Goal: Transaction & Acquisition: Purchase product/service

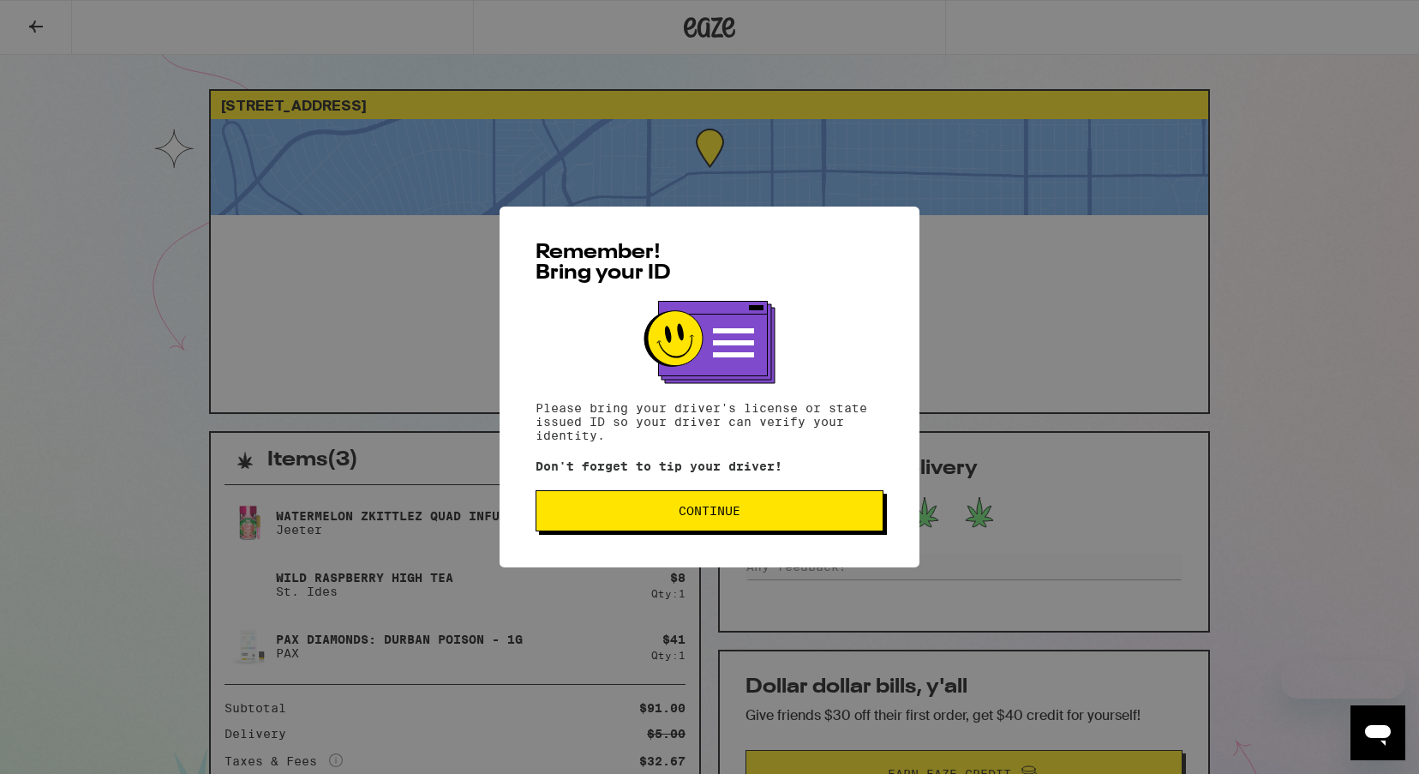
click at [729, 182] on div "Remember! Bring your ID Please bring your driver's license or state issued ID s…" at bounding box center [709, 387] width 1419 height 774
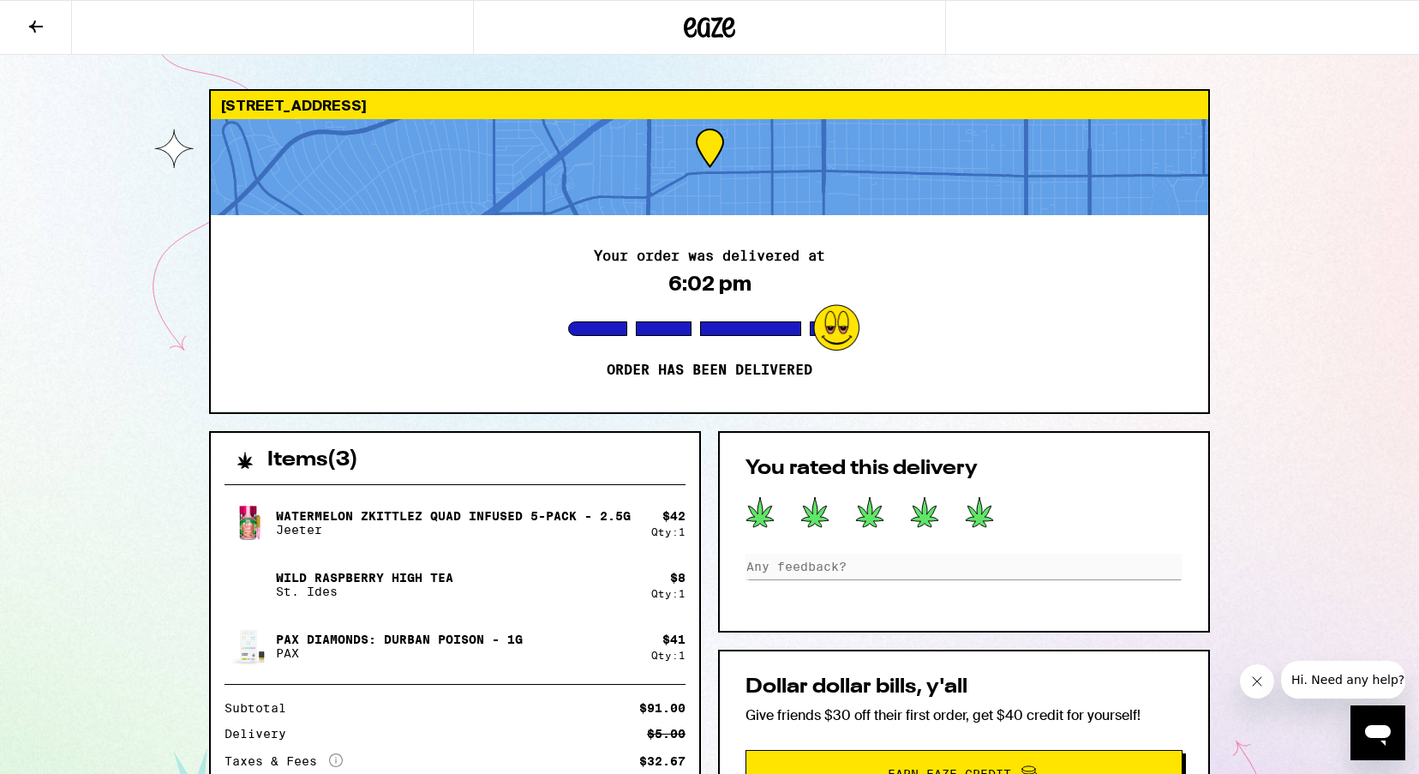
click at [698, 19] on icon at bounding box center [709, 27] width 51 height 31
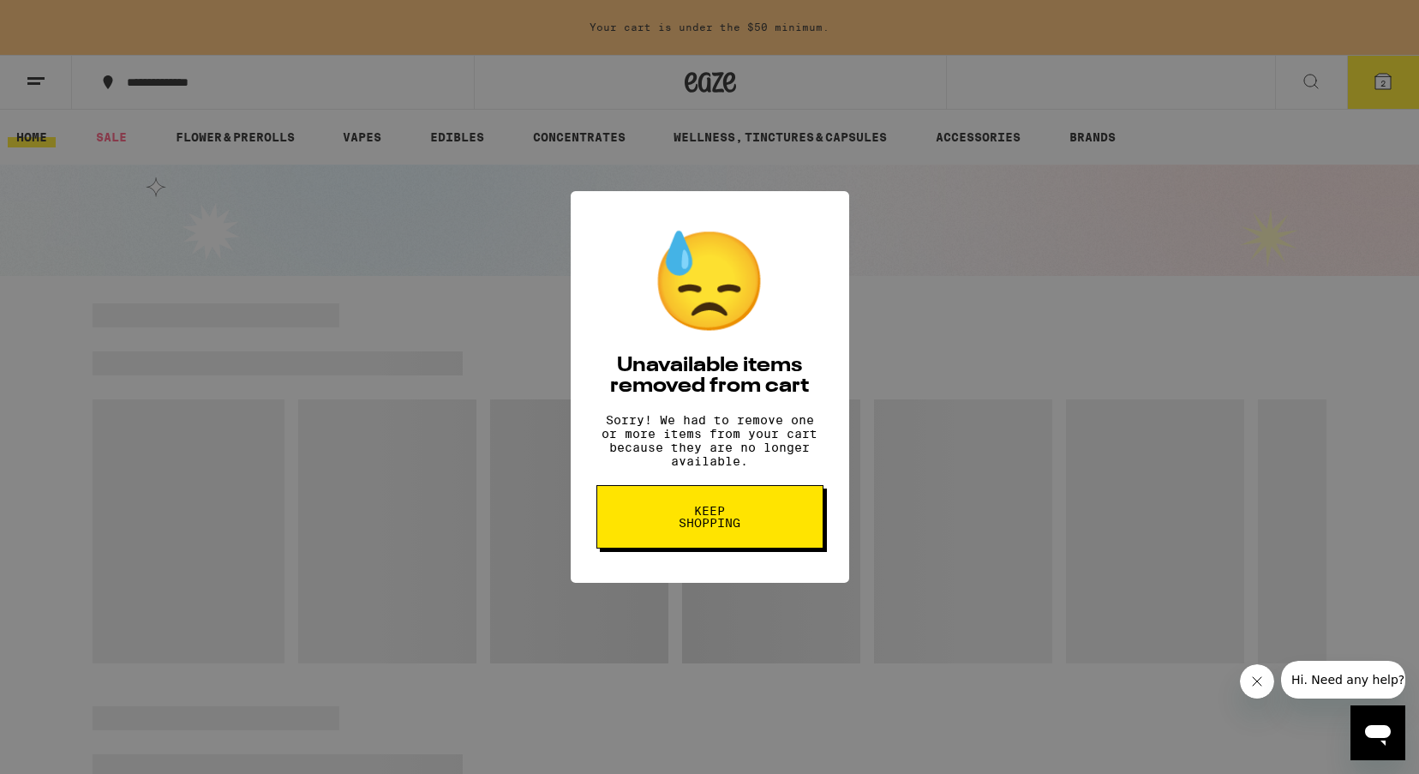
click at [738, 529] on span "Keep Shopping" at bounding box center [710, 517] width 88 height 24
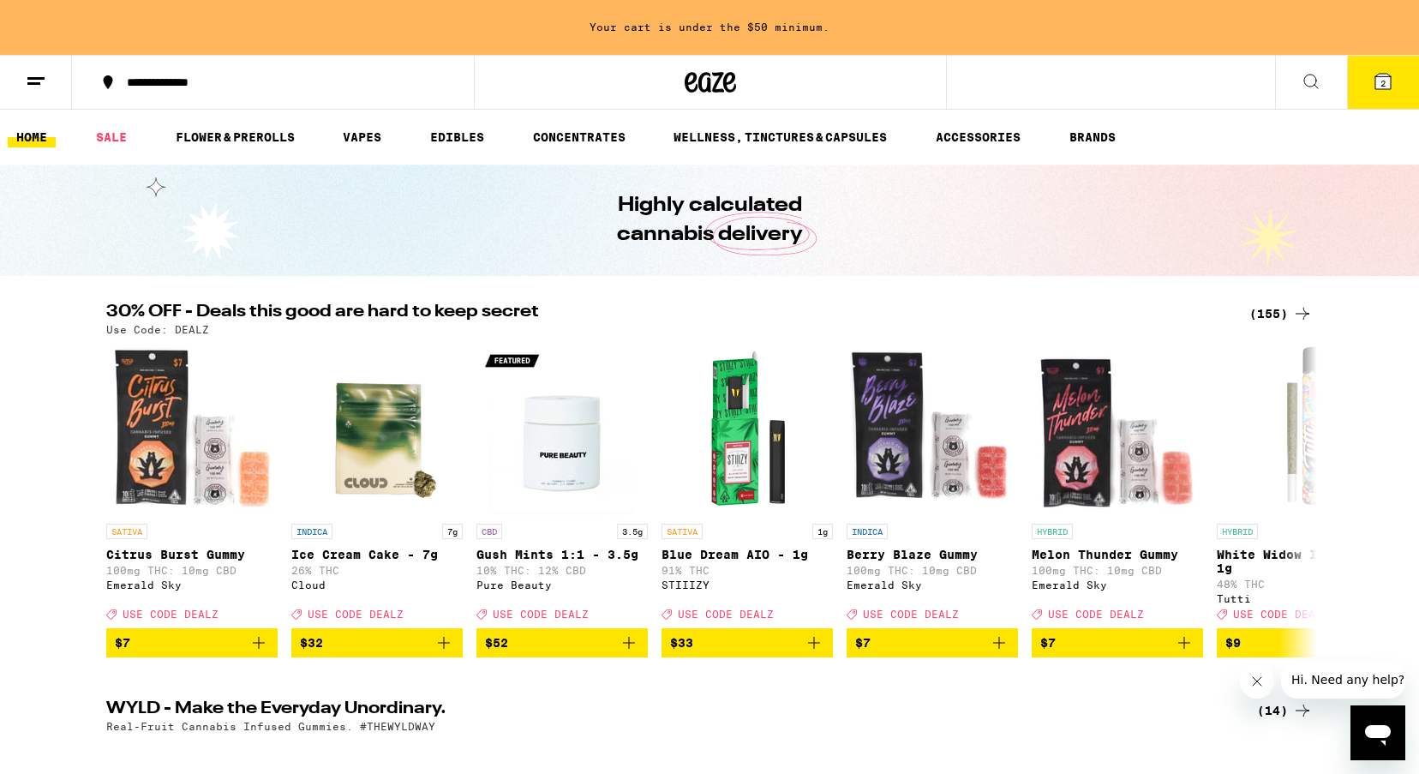
click at [1372, 80] on icon at bounding box center [1382, 81] width 21 height 21
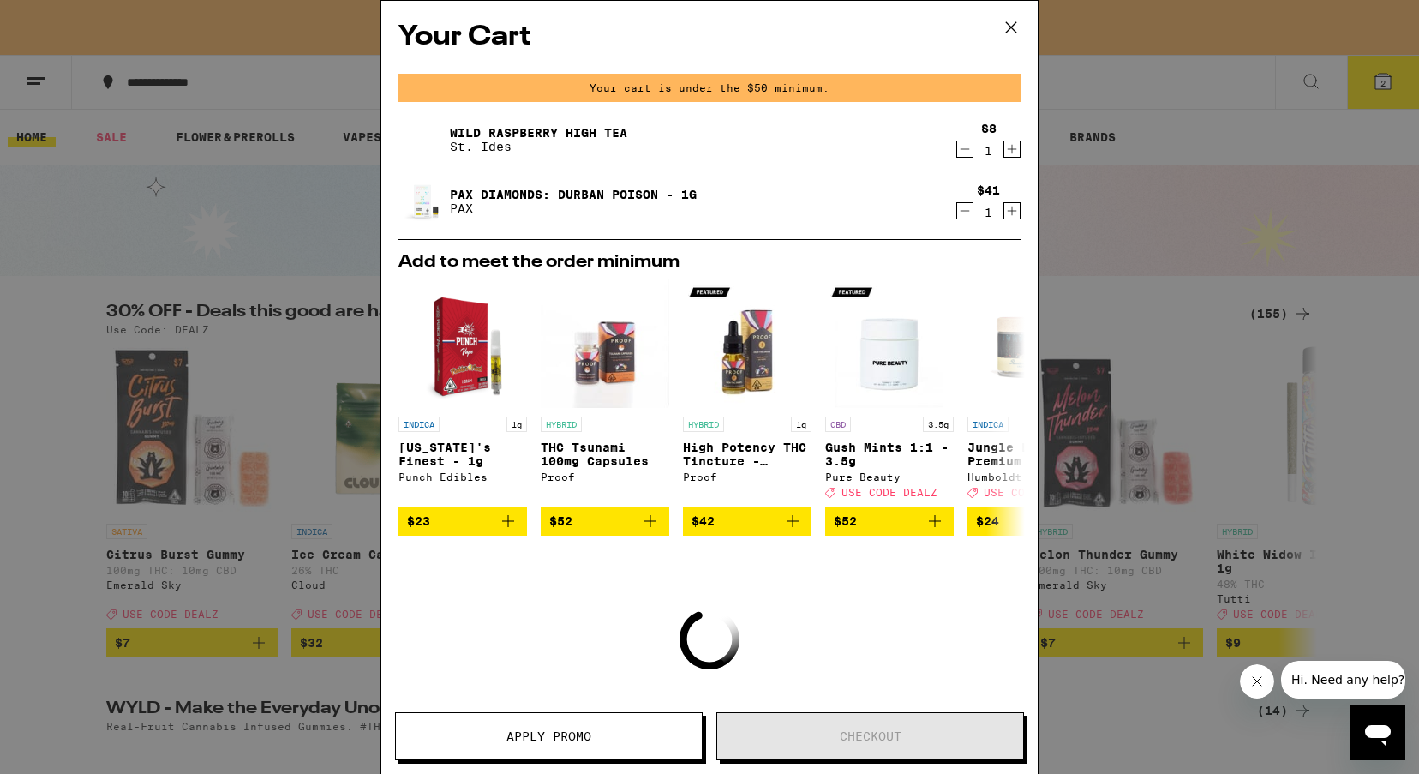
click at [963, 149] on icon "Decrement" at bounding box center [964, 149] width 15 height 21
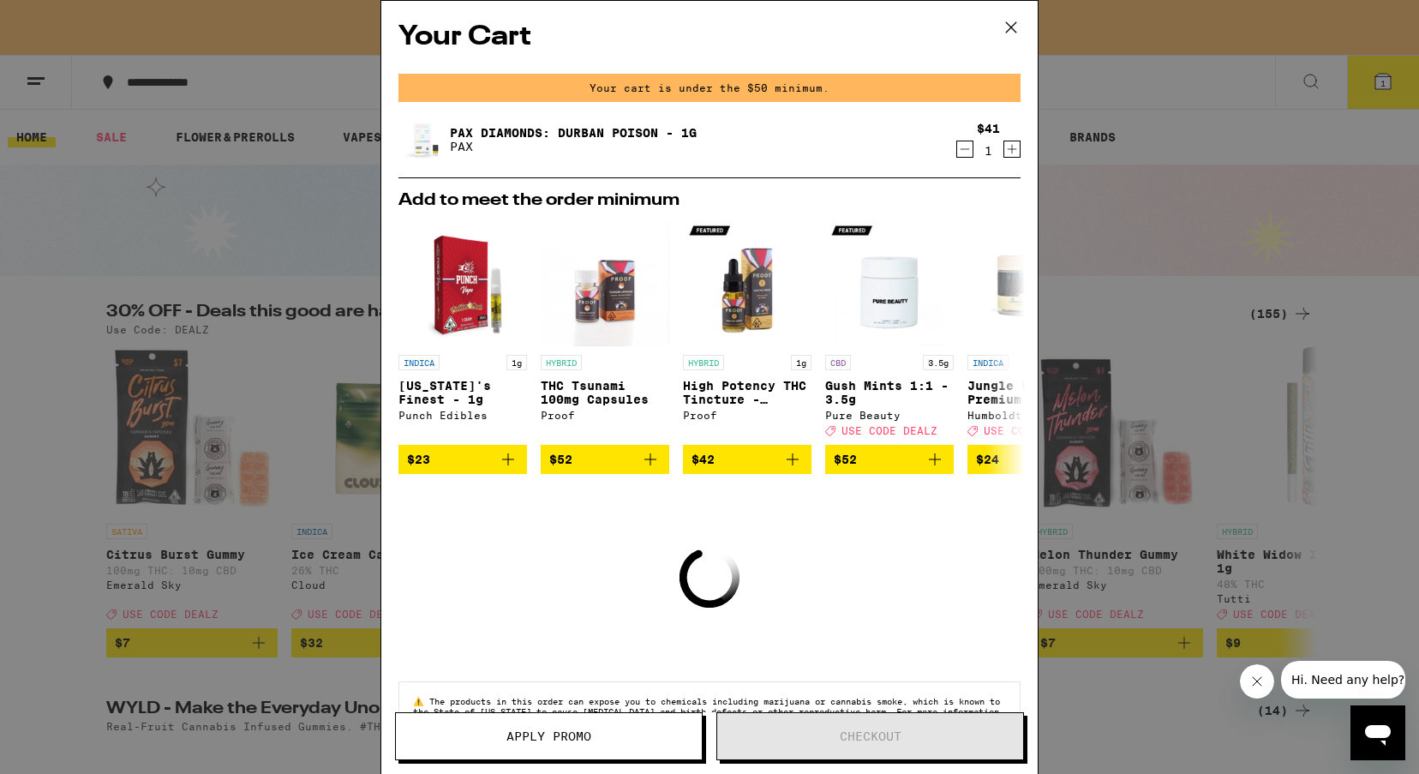
click at [1008, 23] on icon at bounding box center [1011, 28] width 26 height 26
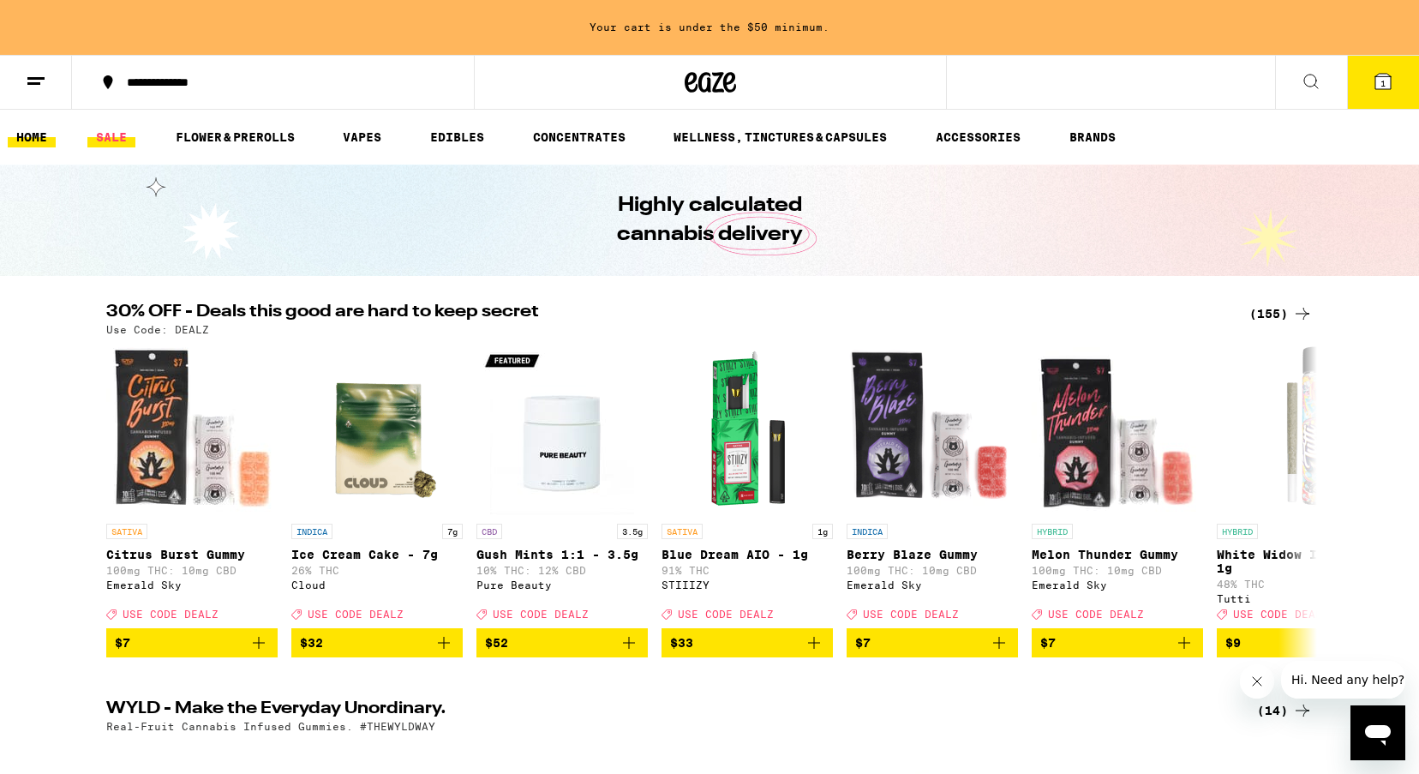
click at [111, 135] on link "SALE" at bounding box center [111, 137] width 48 height 21
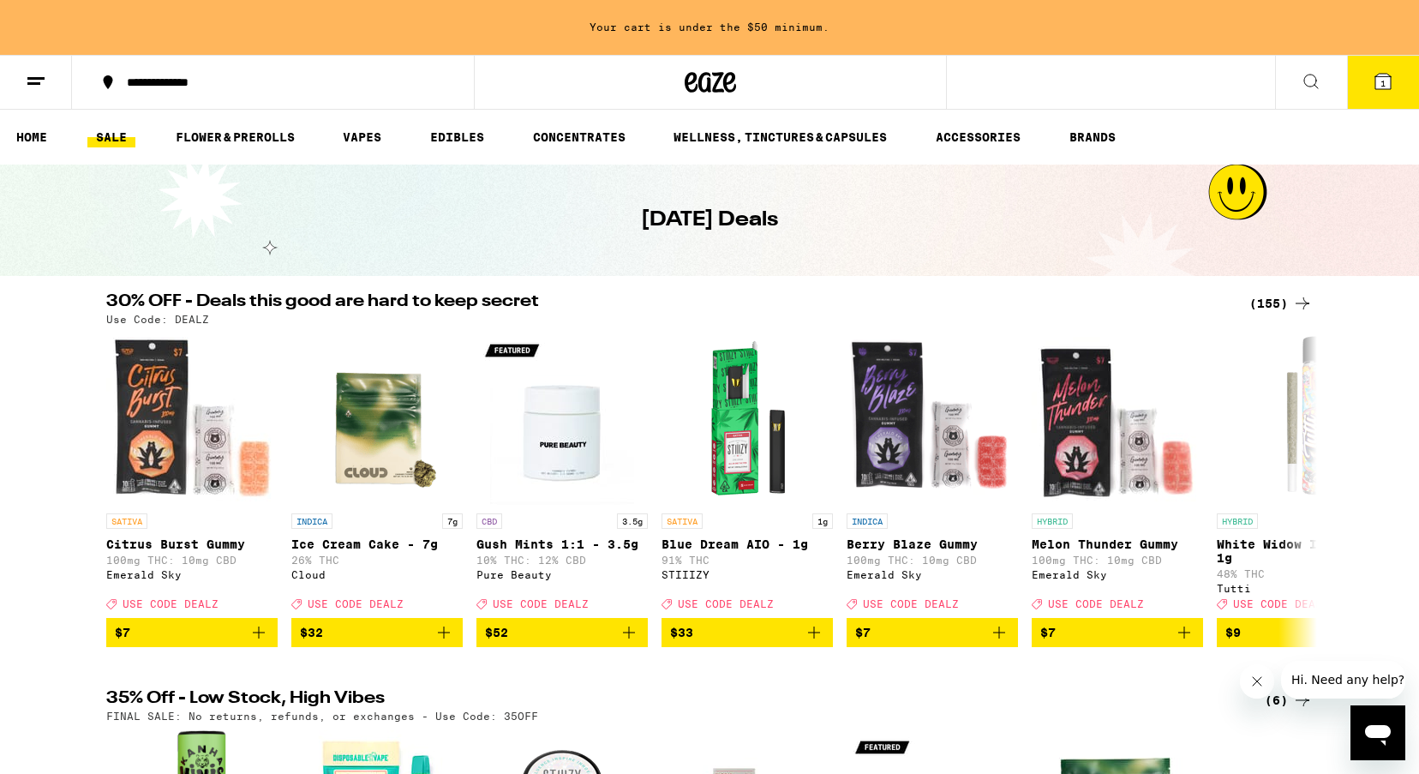
click at [1317, 81] on icon at bounding box center [1310, 81] width 21 height 21
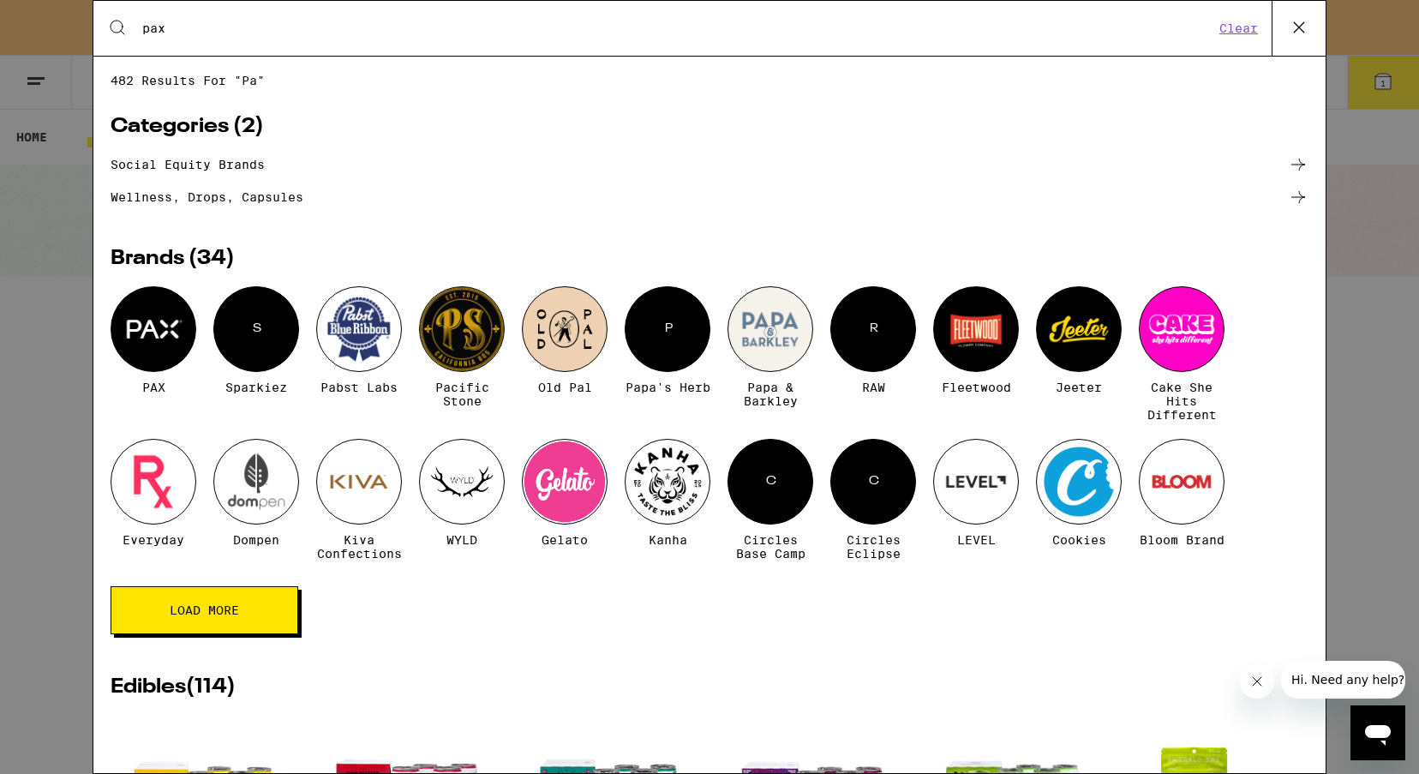
type input "pax"
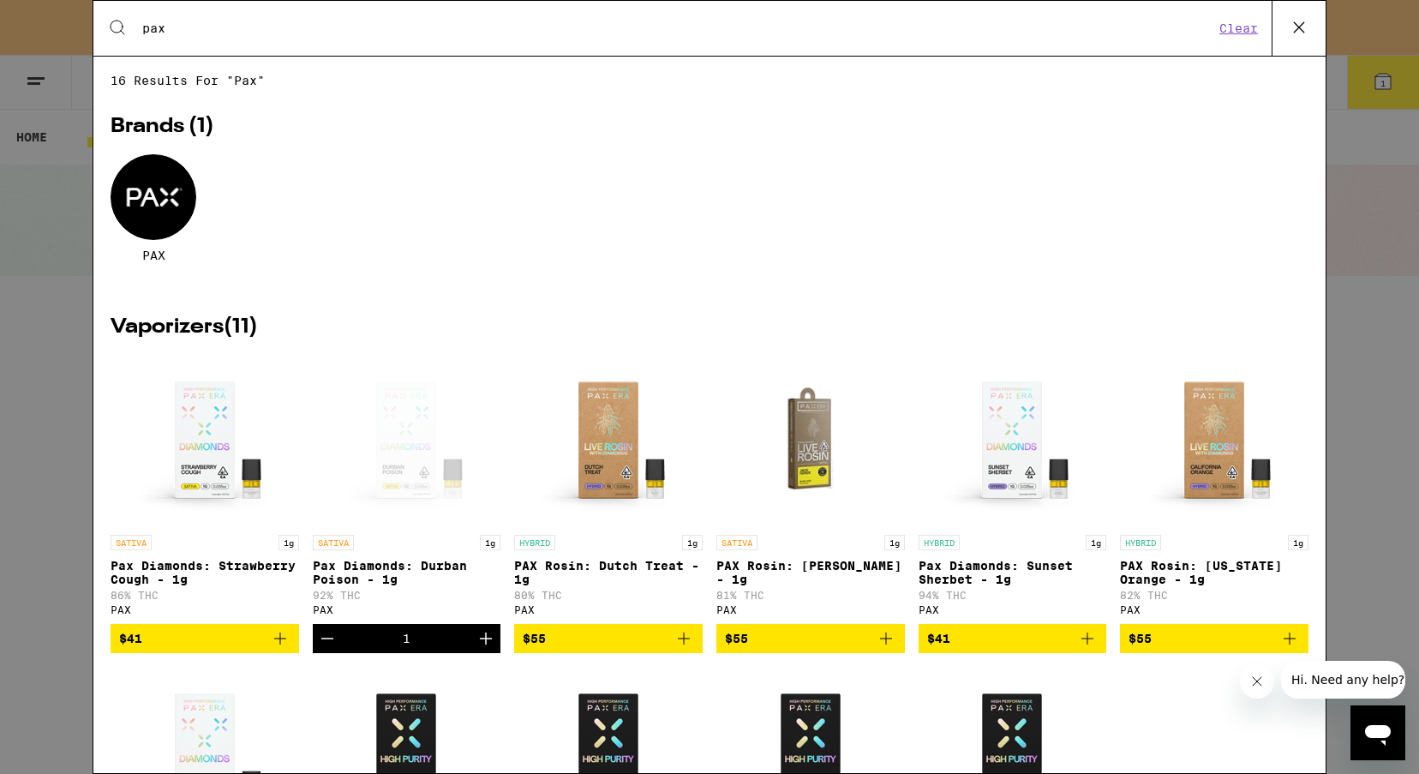
click at [139, 199] on div at bounding box center [154, 197] width 86 height 86
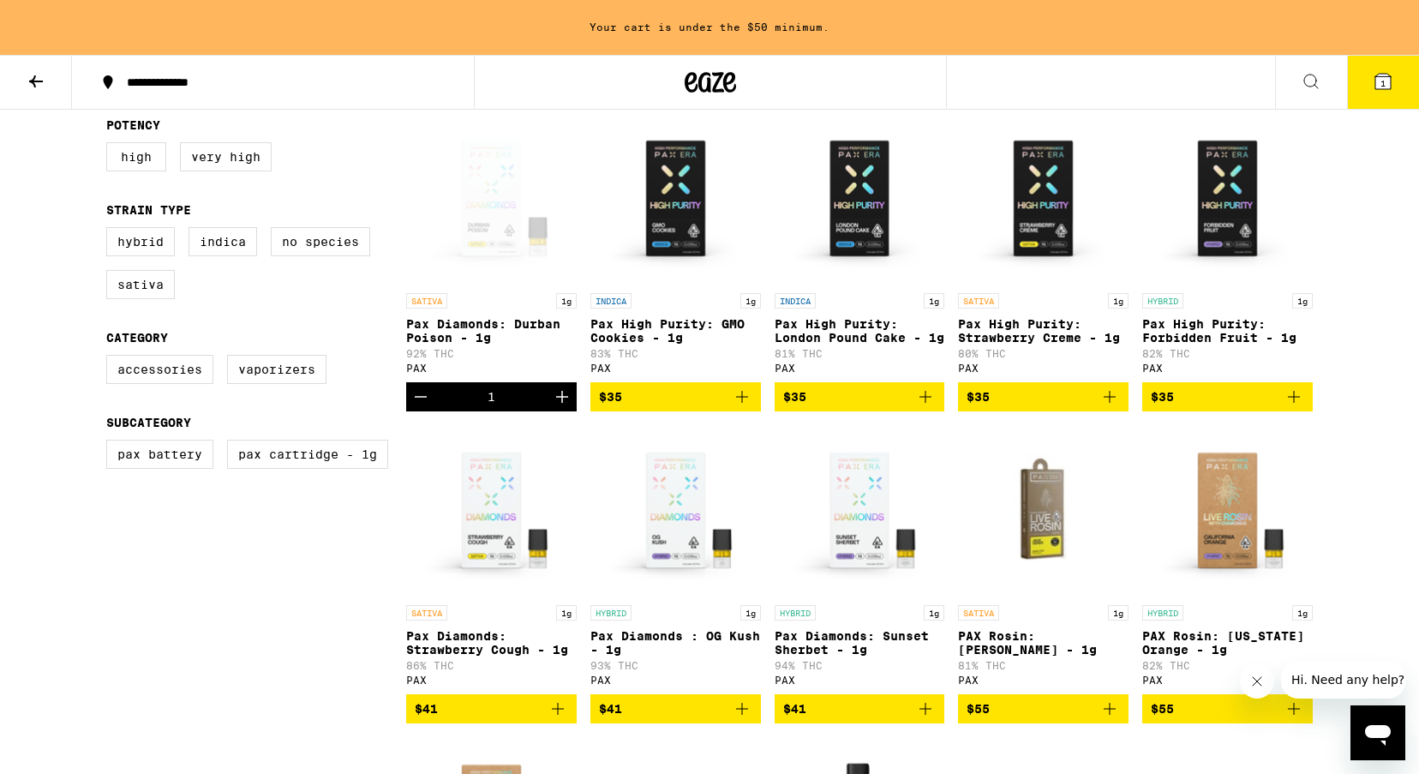
scroll to position [493, 0]
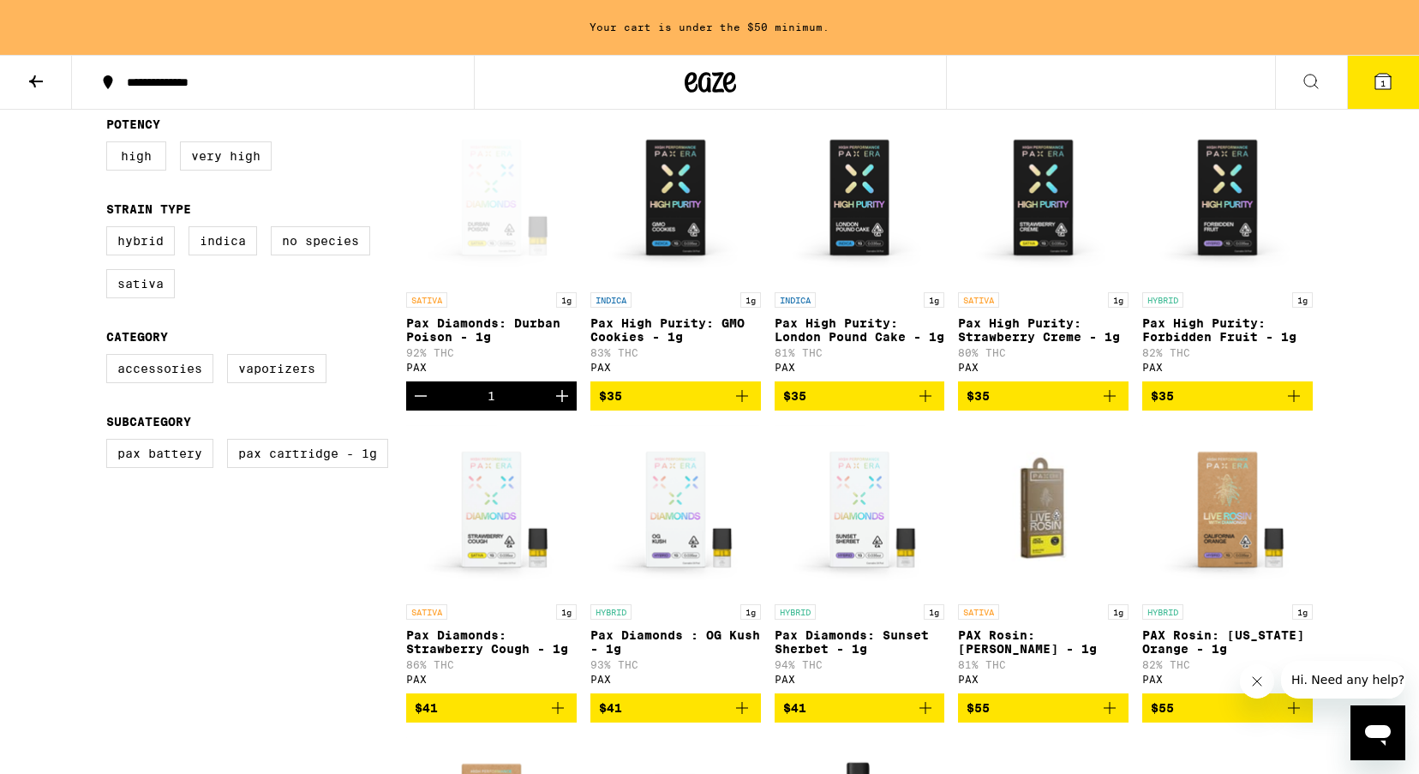
click at [421, 402] on icon "Decrement" at bounding box center [420, 395] width 21 height 21
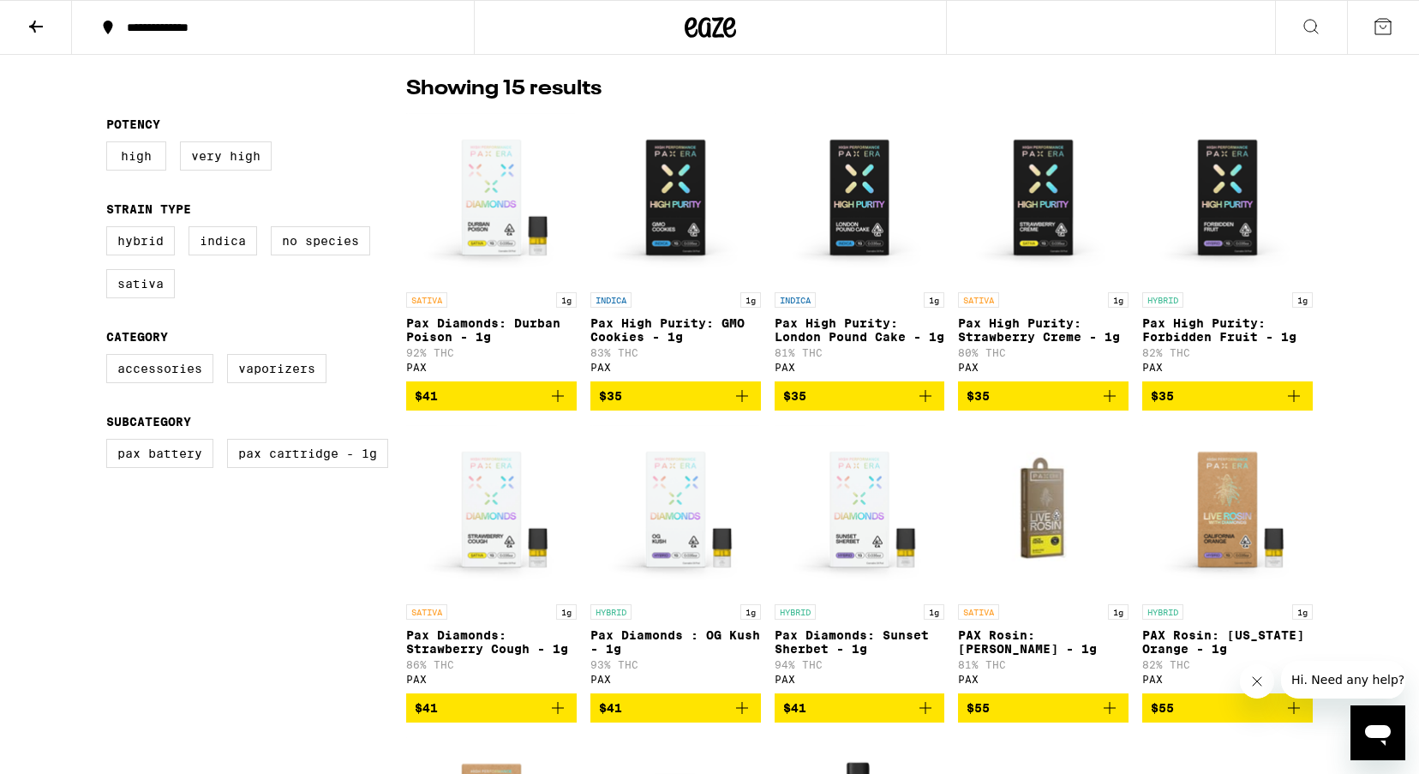
click at [935, 716] on icon "Add to bag" at bounding box center [925, 707] width 21 height 21
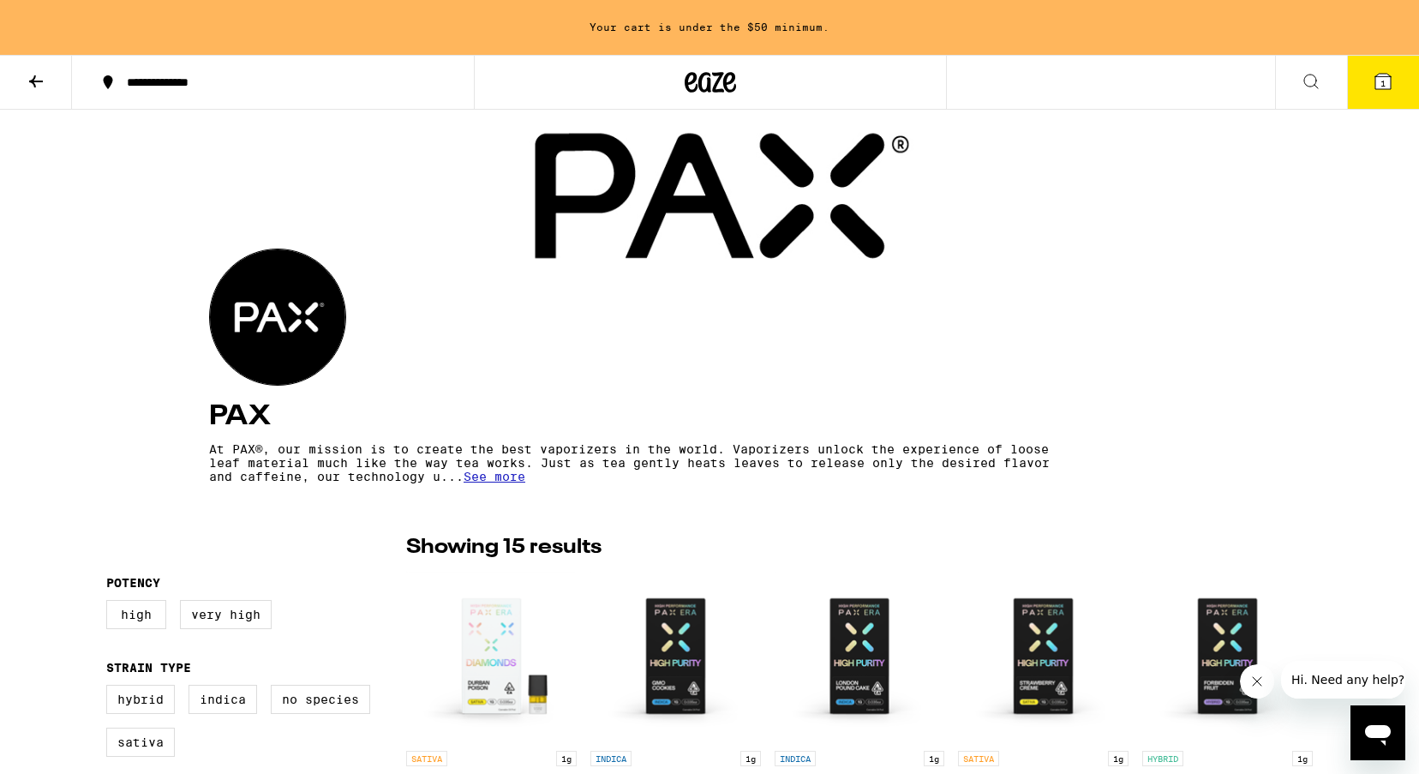
scroll to position [0, 0]
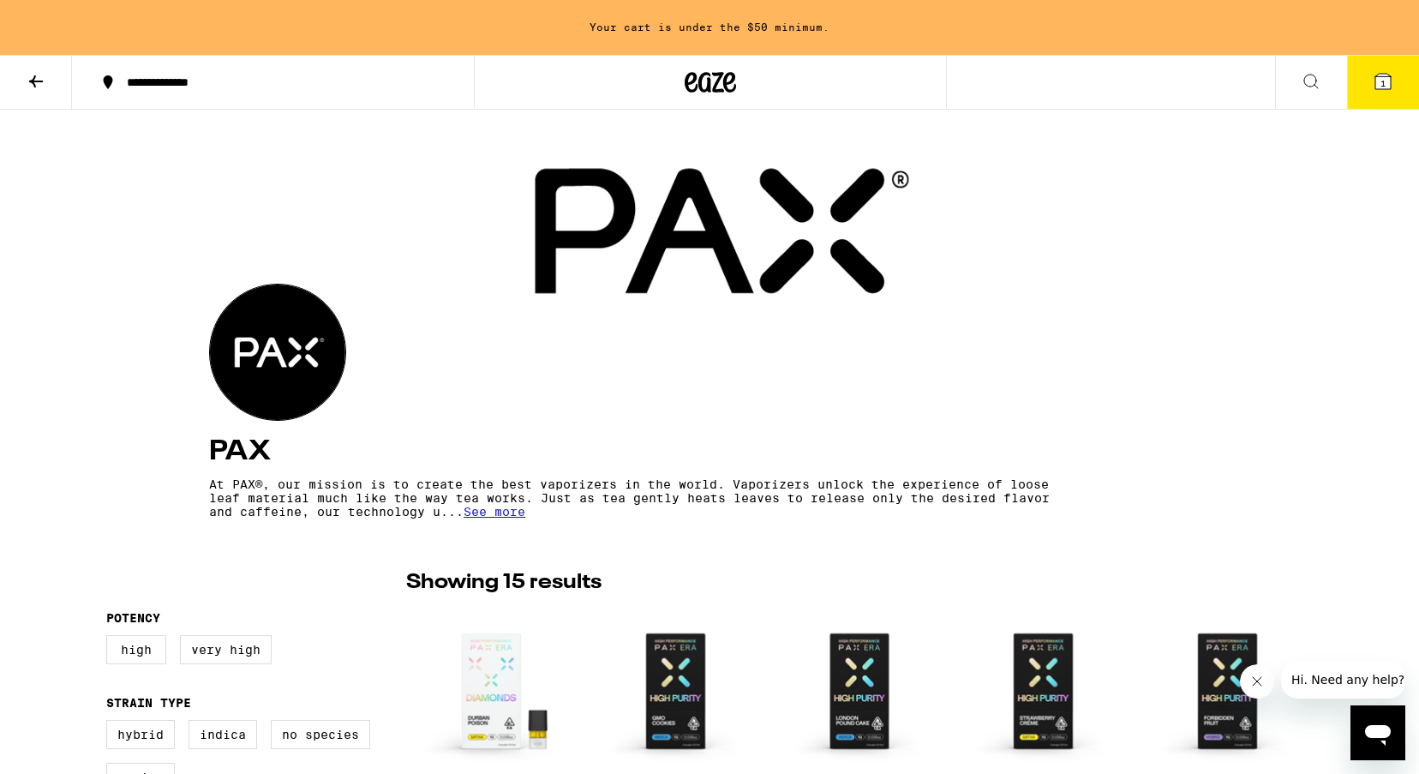
click at [716, 88] on icon at bounding box center [709, 82] width 51 height 31
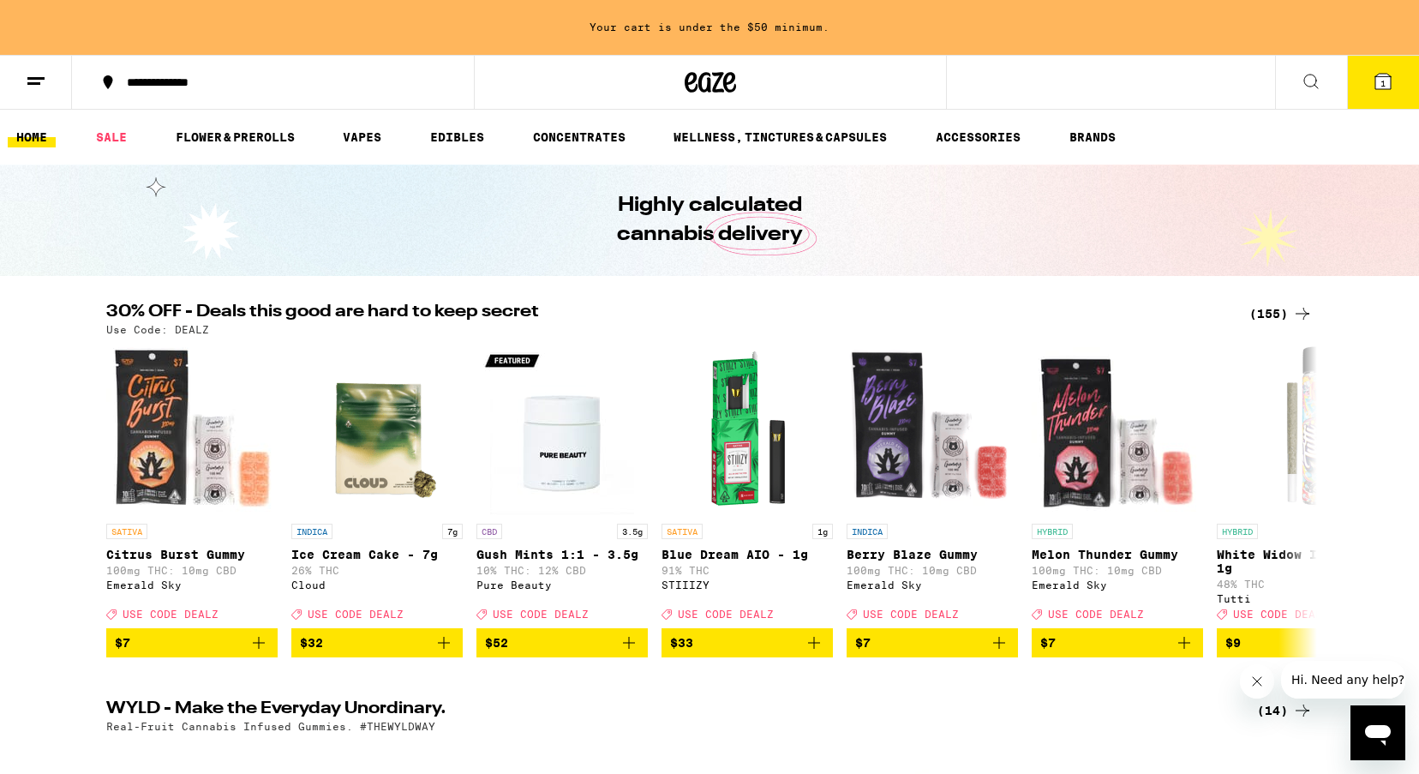
click at [1305, 75] on icon at bounding box center [1310, 81] width 21 height 21
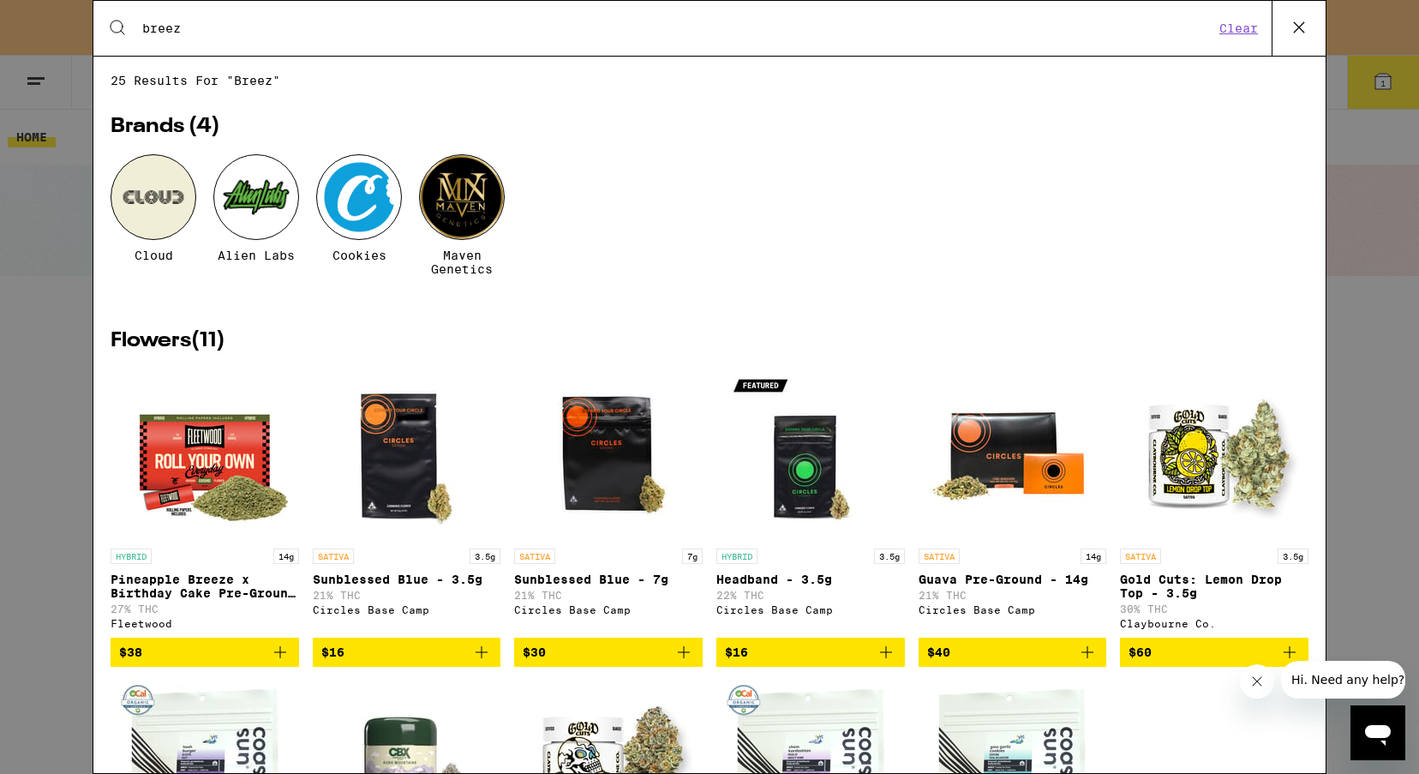
click at [1229, 31] on button "Clear" at bounding box center [1238, 28] width 49 height 15
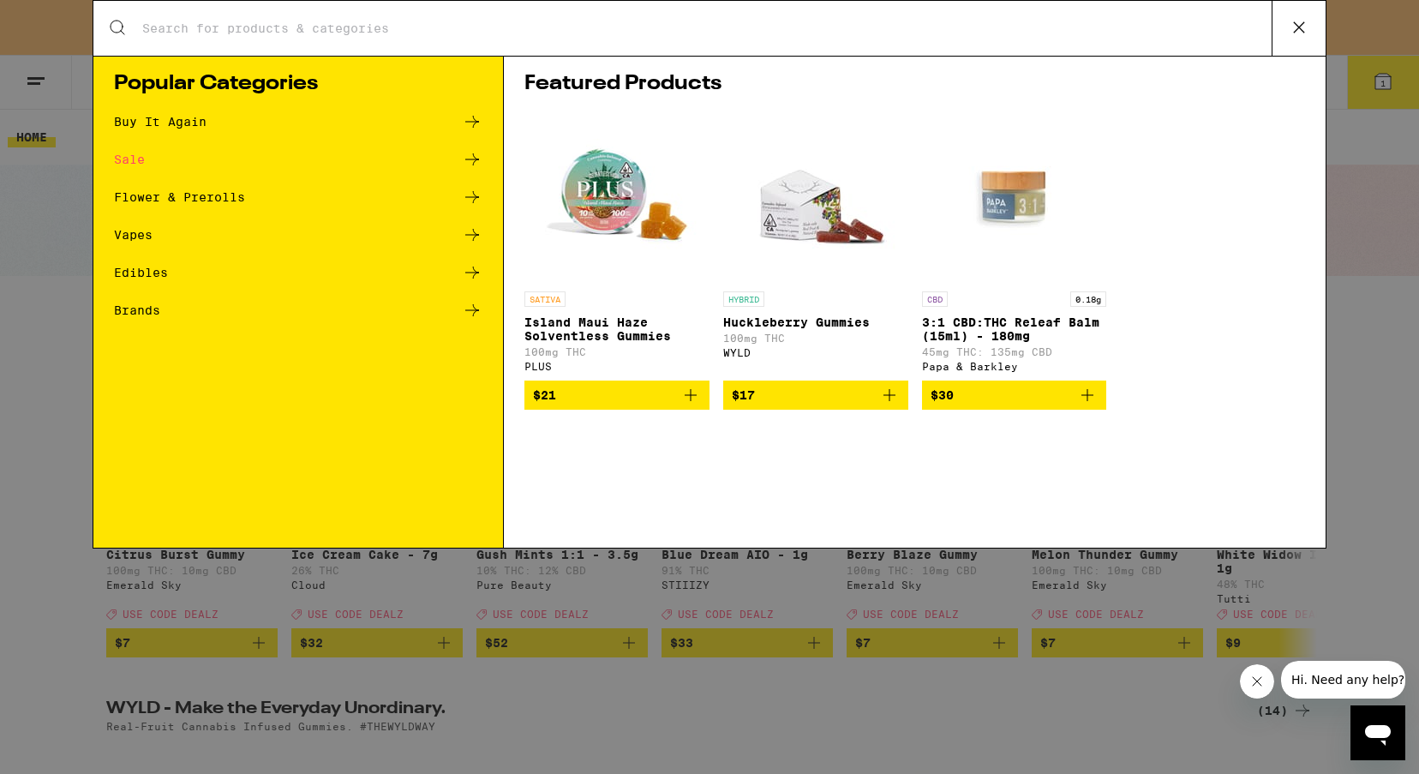
click at [474, 268] on icon at bounding box center [472, 272] width 14 height 12
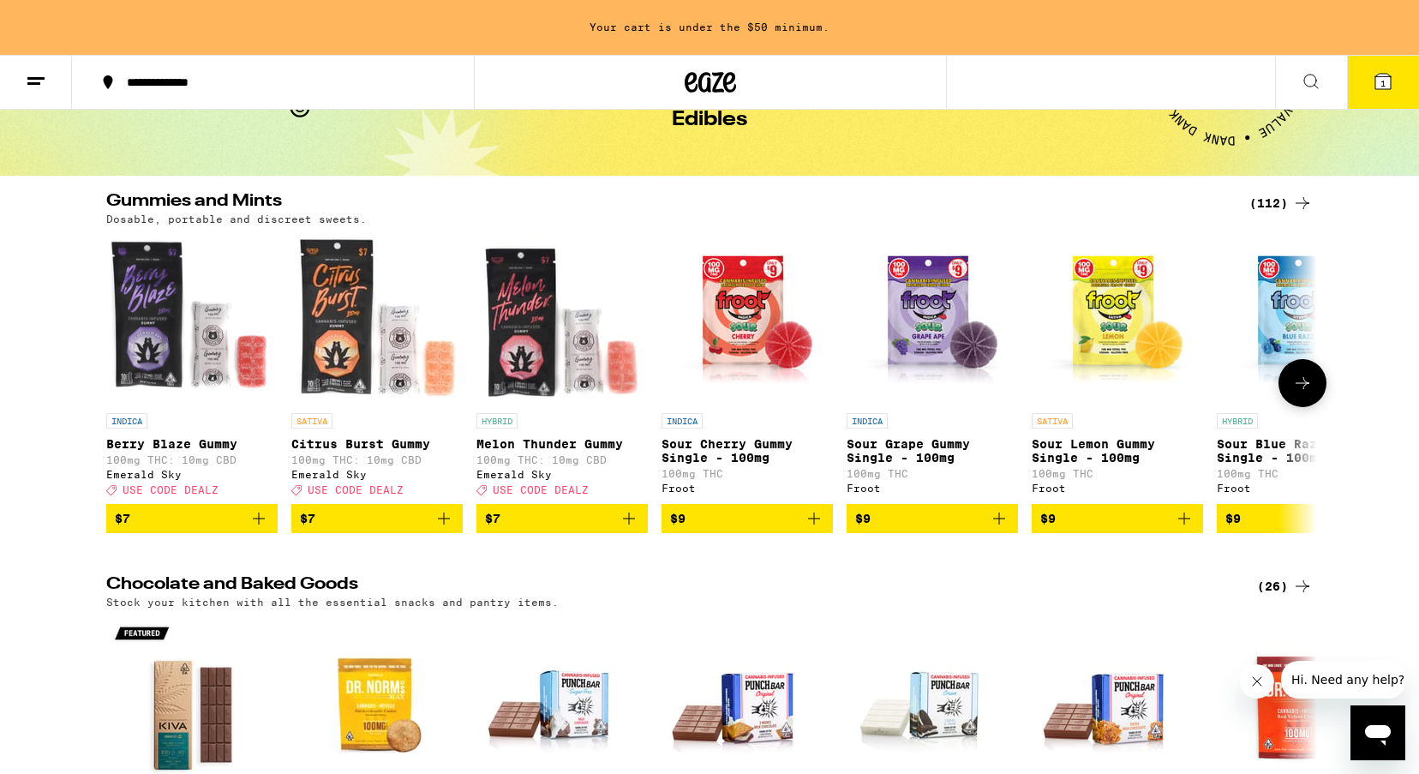
scroll to position [100, 0]
click at [1274, 204] on div "(112)" at bounding box center [1280, 203] width 63 height 21
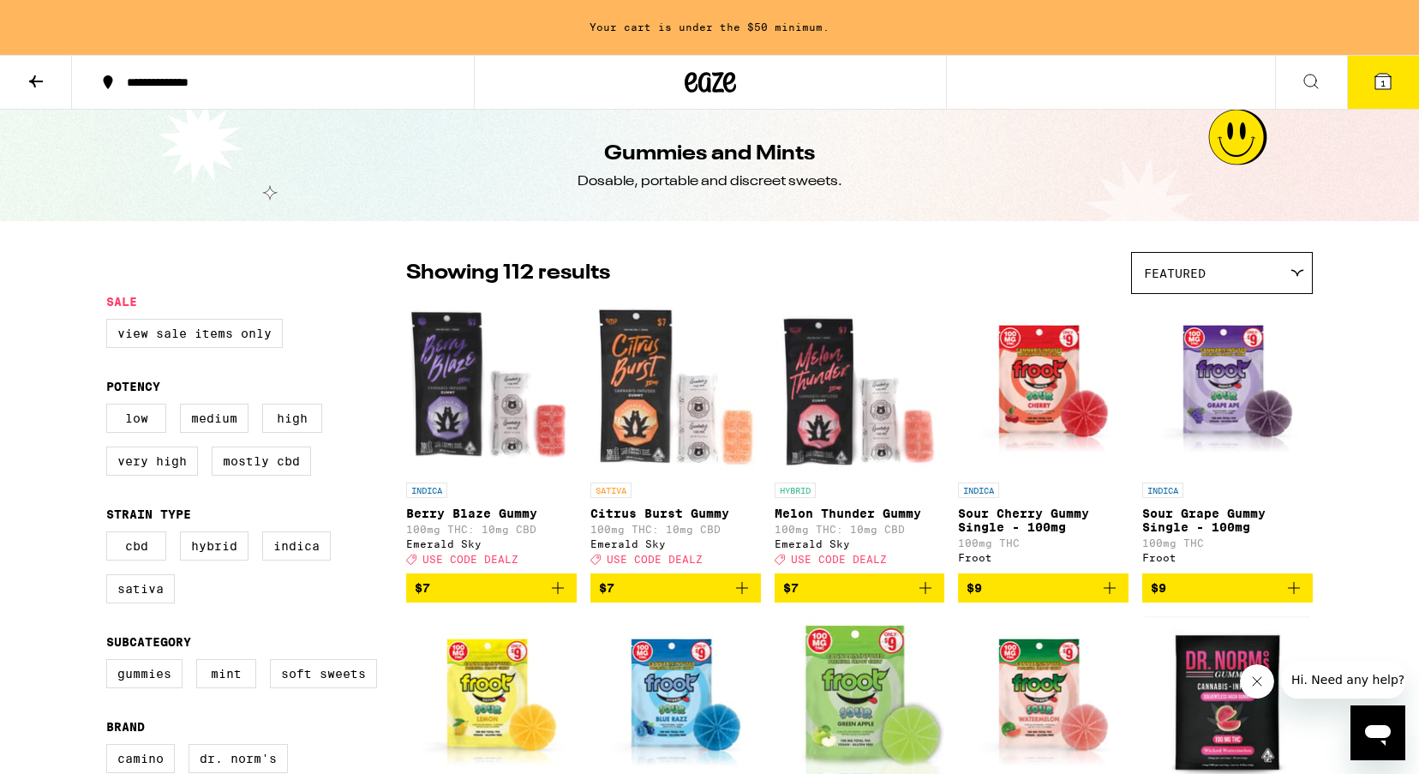
click at [1263, 282] on div "Featured" at bounding box center [1222, 273] width 180 height 40
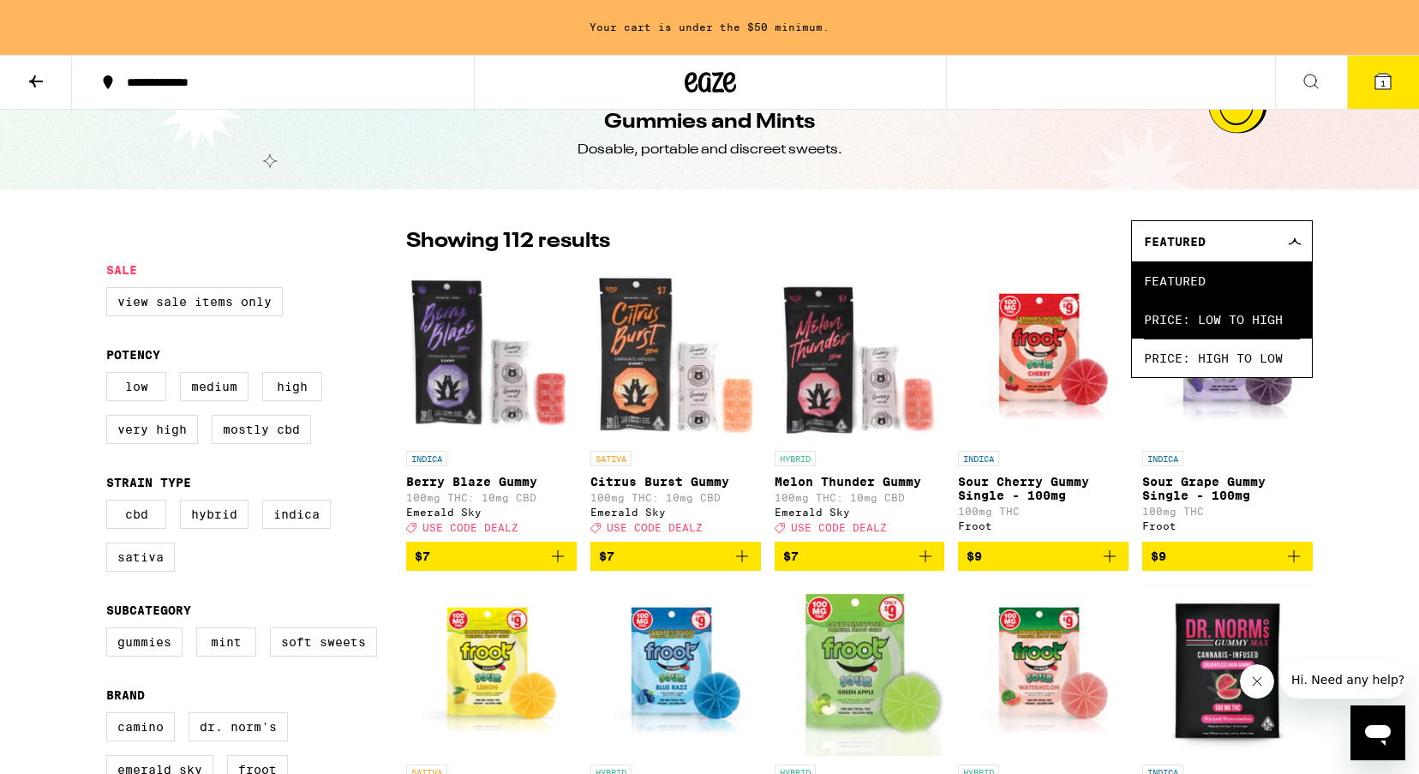
scroll to position [38, 0]
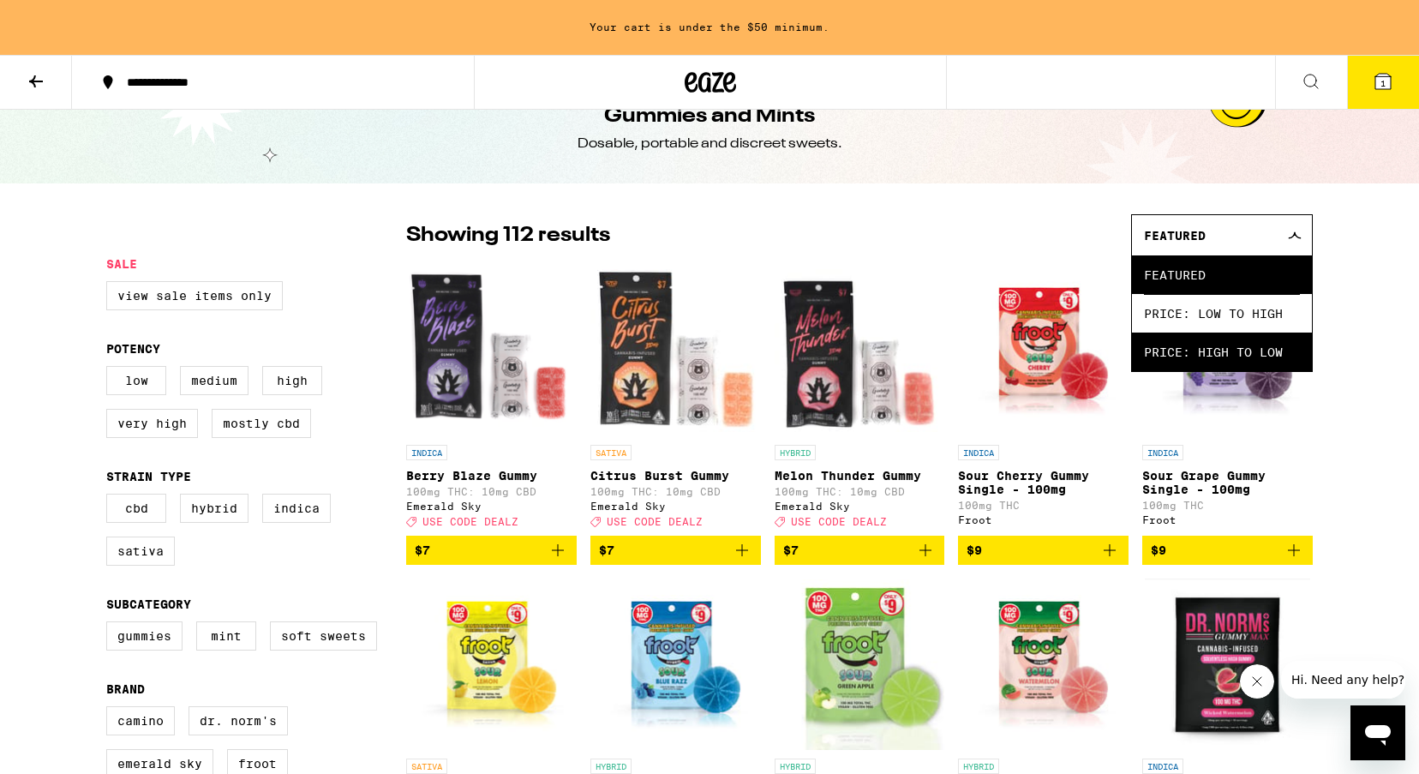
click at [1255, 357] on span "Price: High to Low" at bounding box center [1222, 351] width 156 height 39
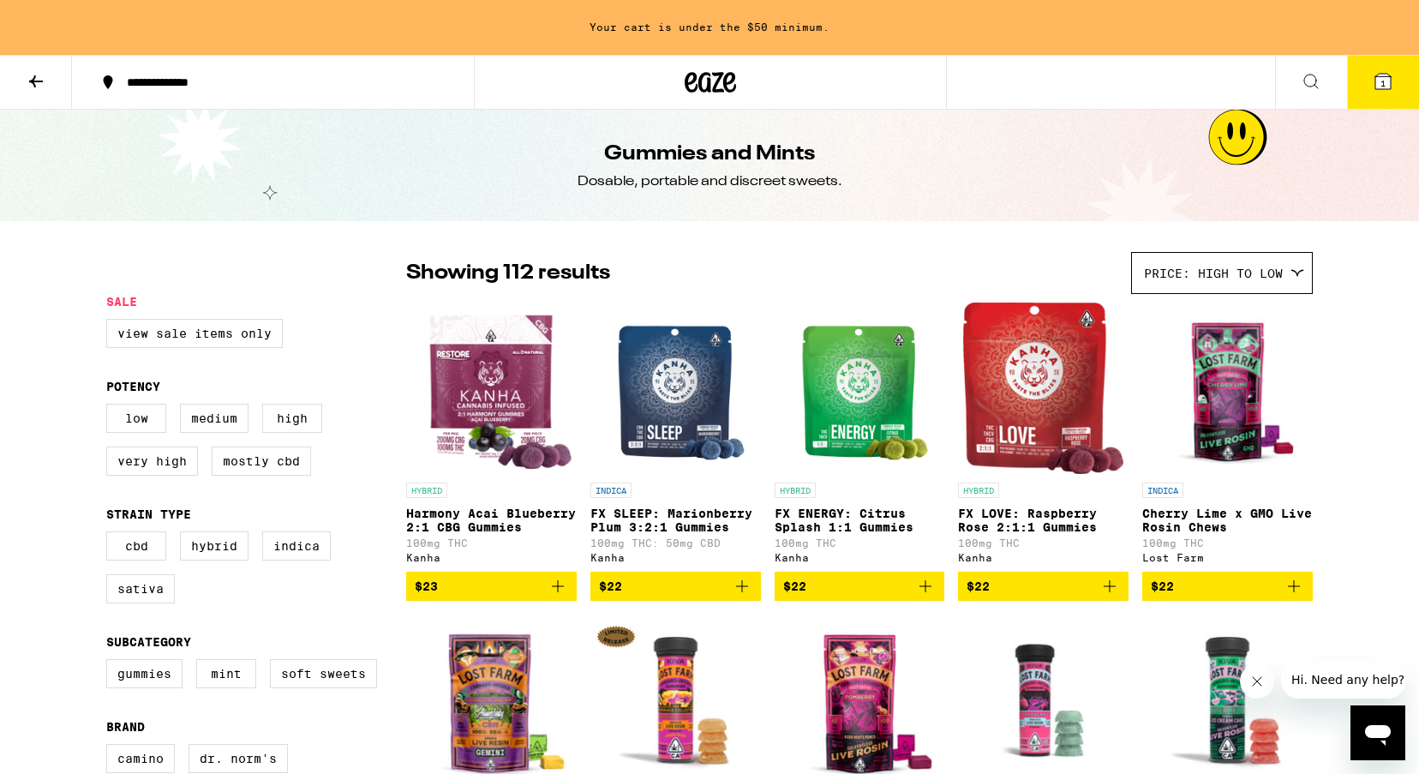
click at [711, 85] on icon at bounding box center [709, 82] width 51 height 31
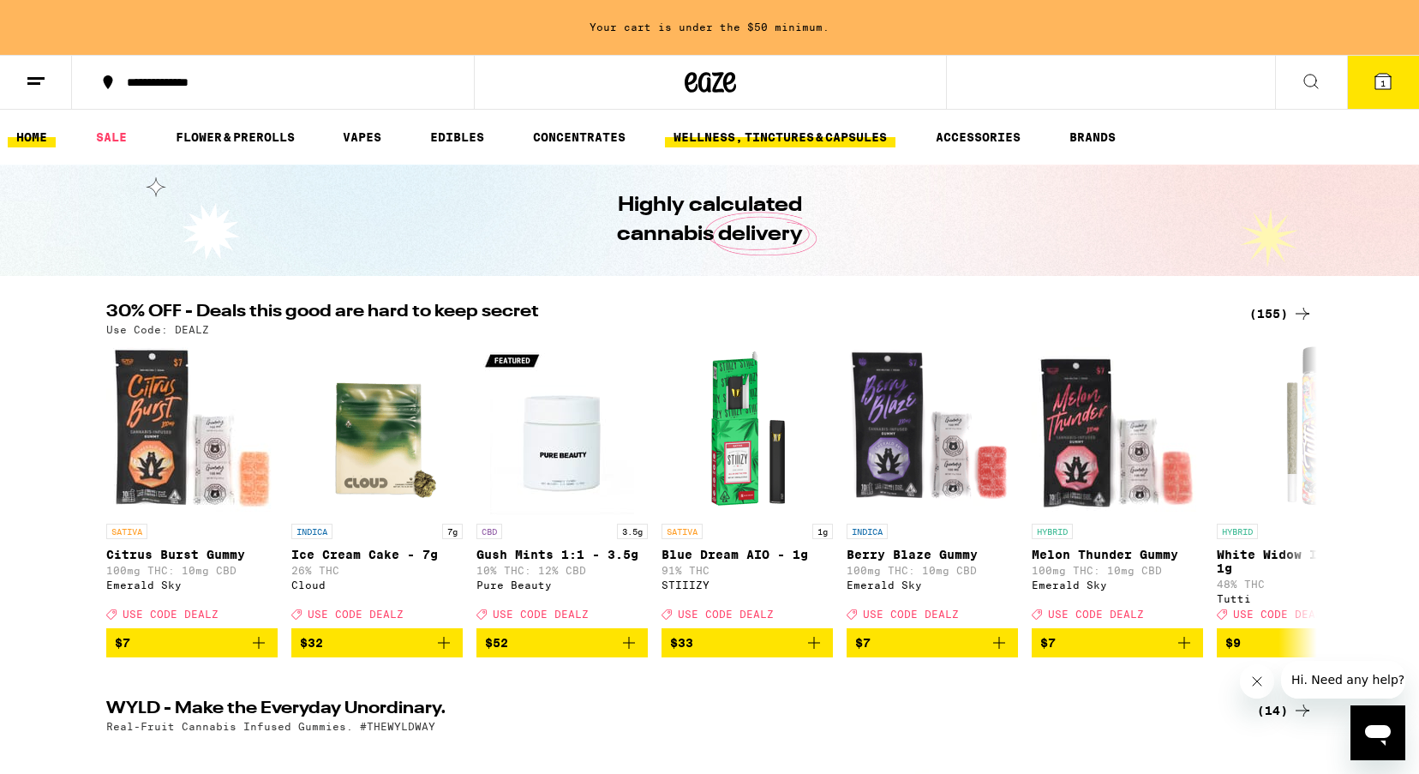
click at [825, 135] on link "WELLNESS, TINCTURES & CAPSULES" at bounding box center [780, 137] width 230 height 21
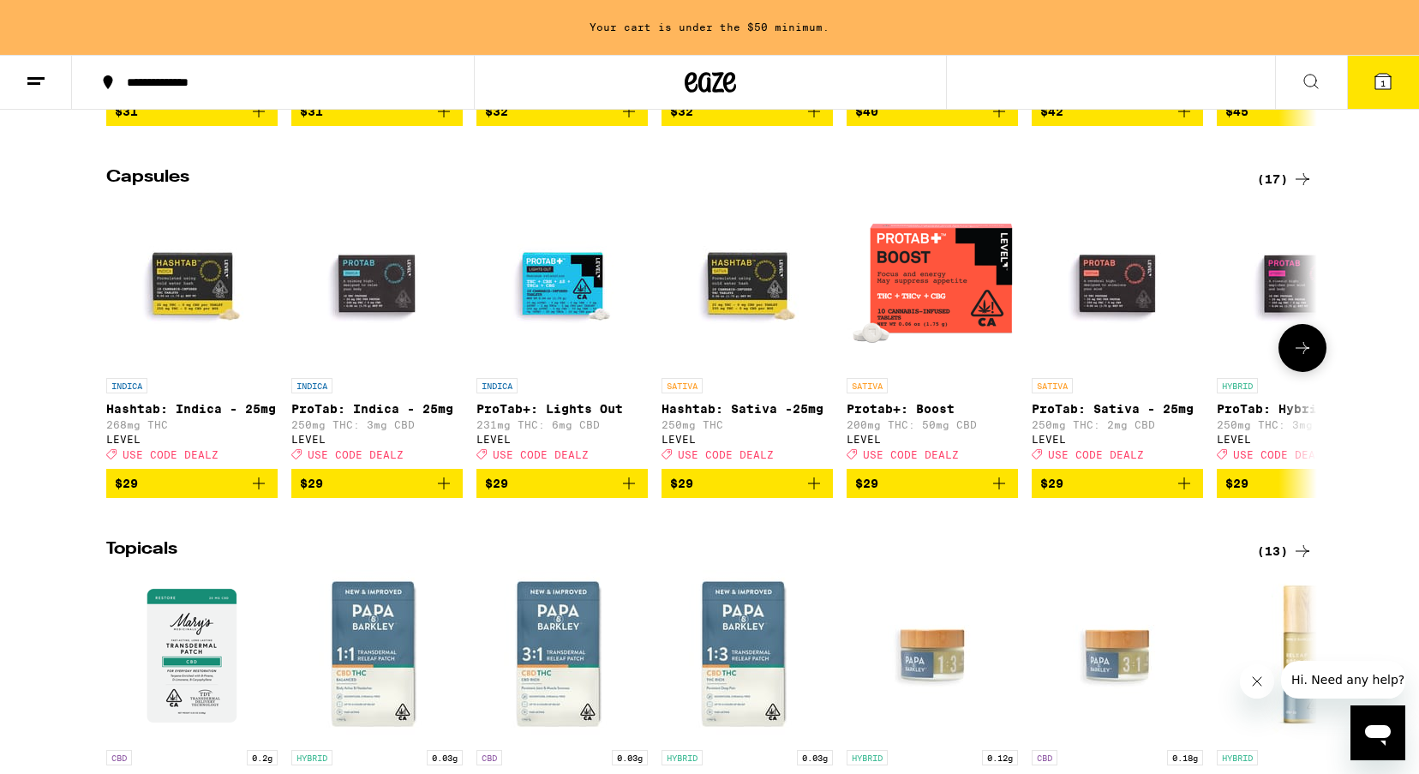
scroll to position [1287, 0]
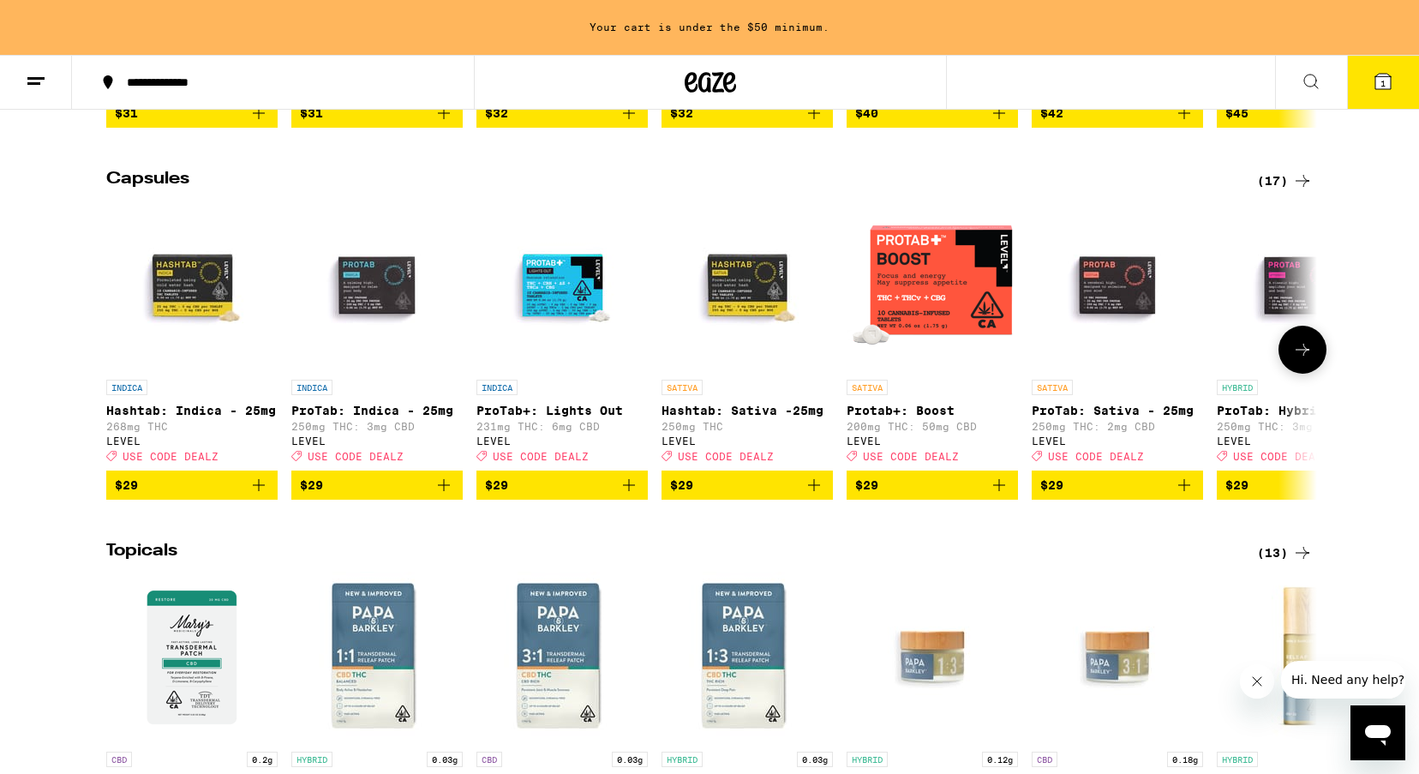
click at [1311, 360] on icon at bounding box center [1302, 349] width 21 height 21
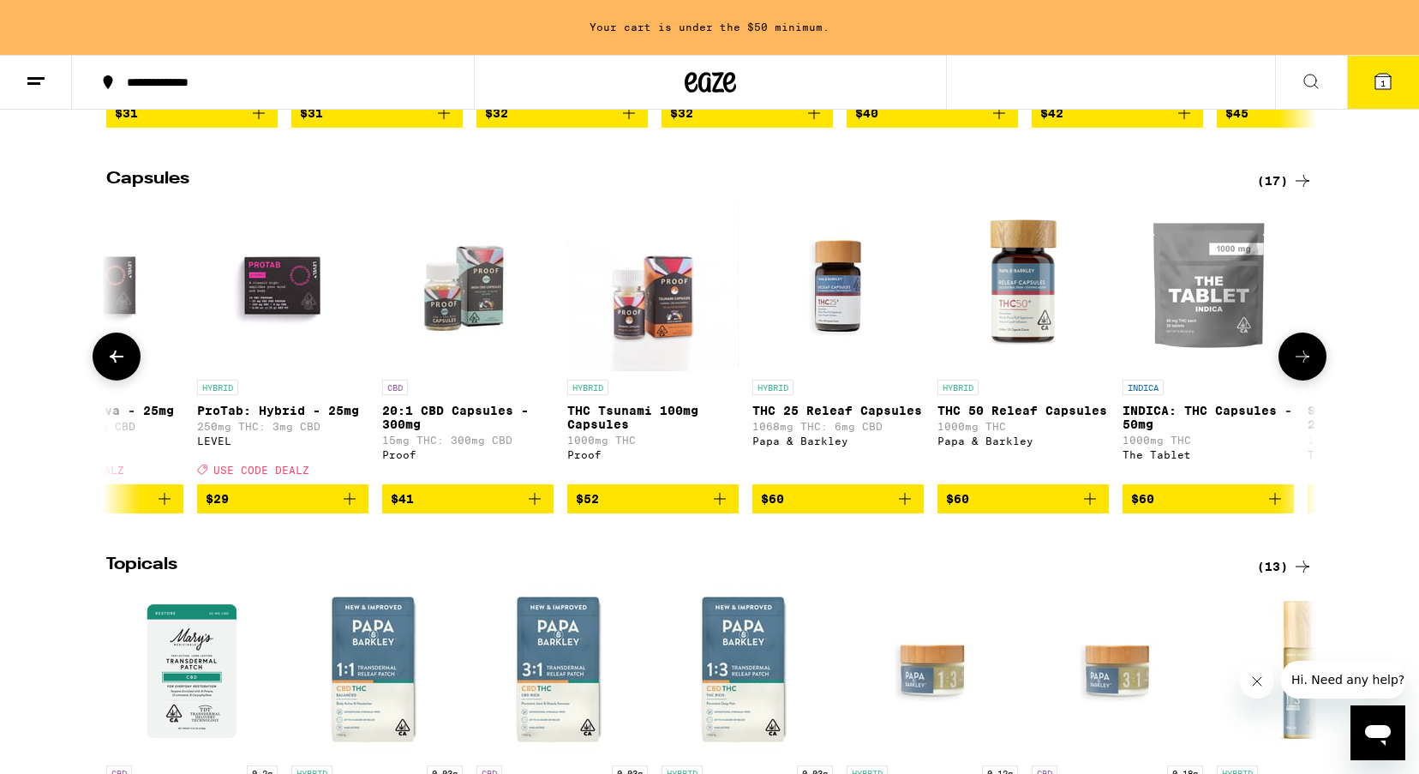
click at [1311, 367] on icon at bounding box center [1302, 356] width 21 height 21
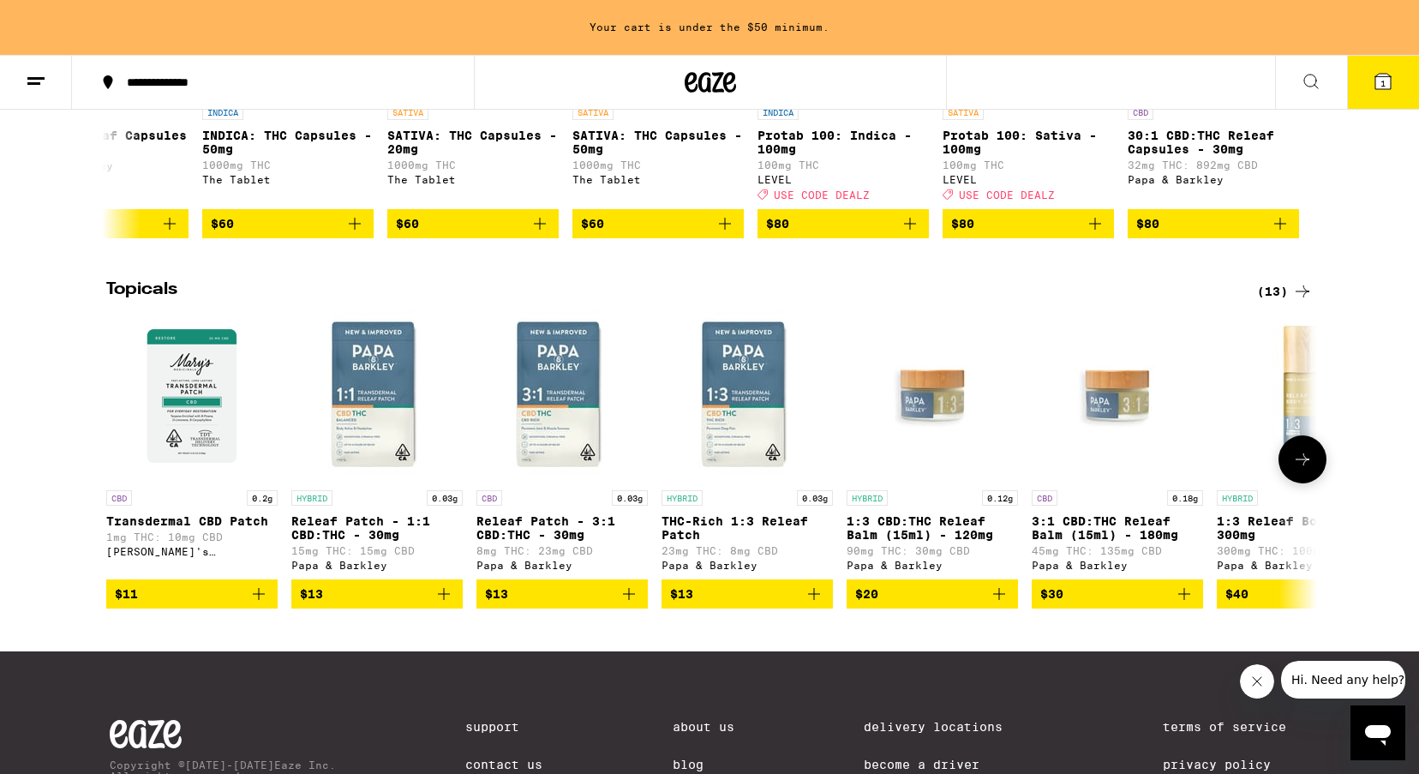
scroll to position [1559, 0]
